Goal: Information Seeking & Learning: Learn about a topic

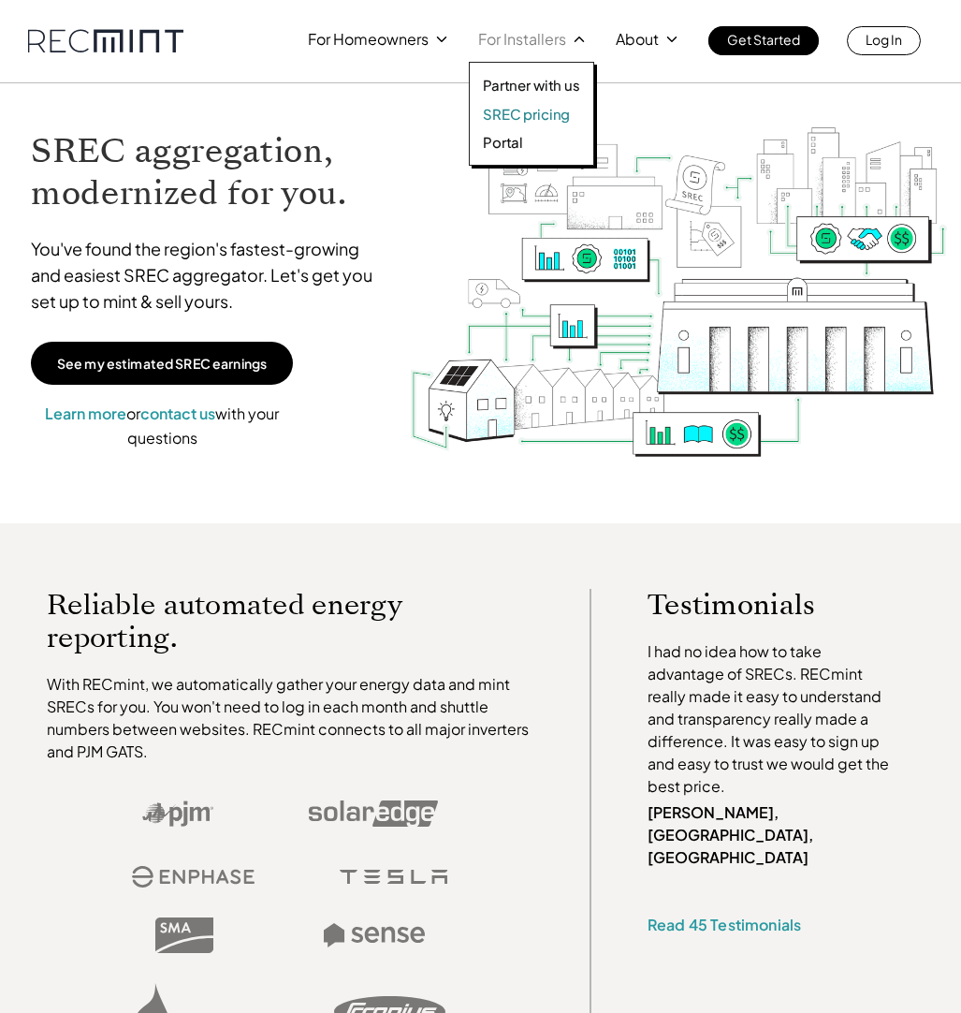
click at [530, 113] on p "SREC pricing" at bounding box center [526, 114] width 87 height 19
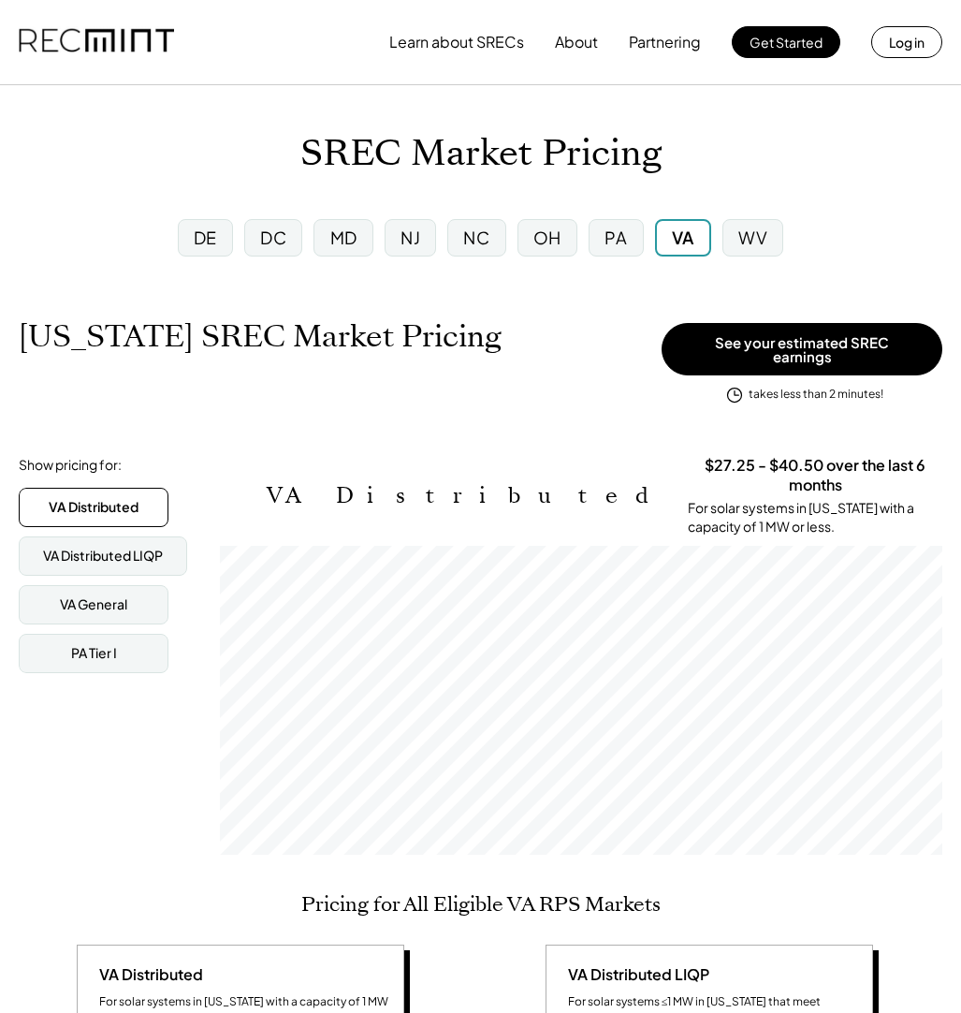
scroll to position [309, 723]
click at [458, 44] on button "Learn about SRECs" at bounding box center [456, 41] width 135 height 37
